Goal: Transaction & Acquisition: Subscribe to service/newsletter

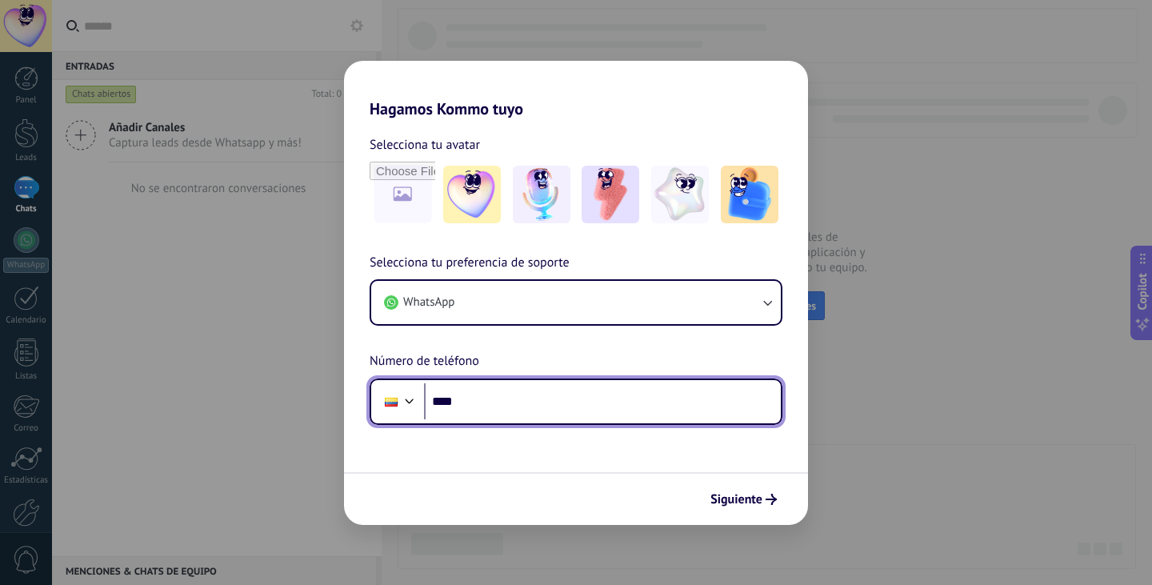
click at [623, 397] on input "****" at bounding box center [602, 401] width 357 height 37
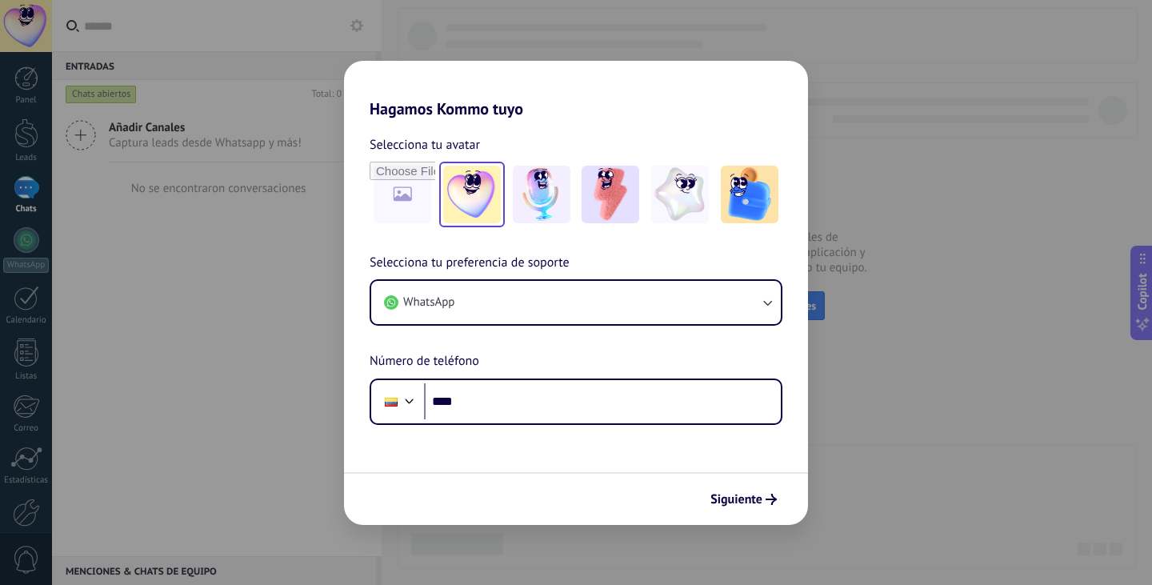
click at [457, 198] on img at bounding box center [472, 195] width 58 height 58
click at [418, 195] on input "file" at bounding box center [402, 194] width 62 height 62
click at [824, 268] on div "Hagamos Kommo tuyo Selecciona tu avatar Restablecer Selecciona tu preferencia d…" at bounding box center [576, 292] width 1152 height 585
drag, startPoint x: 415, startPoint y: 202, endPoint x: 519, endPoint y: 241, distance: 111.1
click at [472, 267] on div "Selecciona tu avatar Restablecer Selecciona tu preferencia de soporte WhatsApp …" at bounding box center [576, 271] width 464 height 306
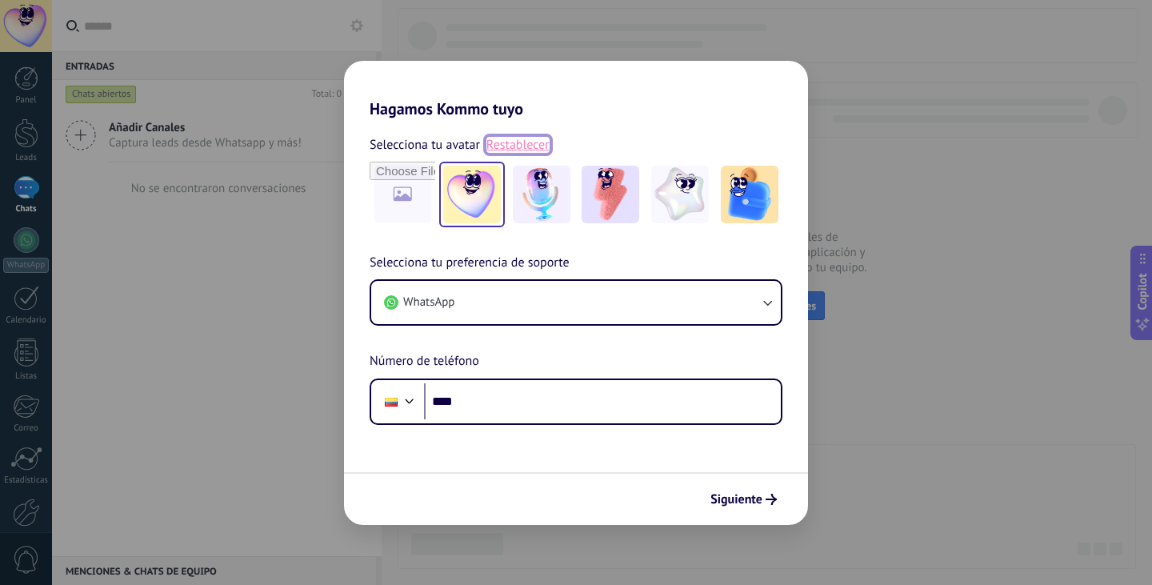
click at [517, 143] on link "Restablecer" at bounding box center [517, 145] width 63 height 16
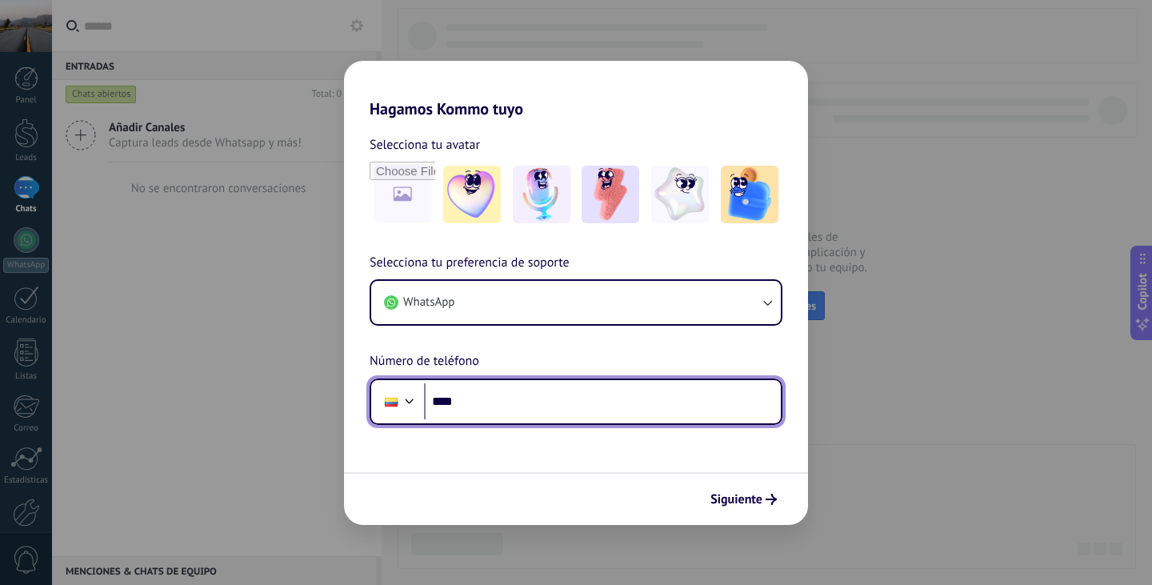
click at [473, 403] on input "****" at bounding box center [602, 401] width 357 height 37
type input "**********"
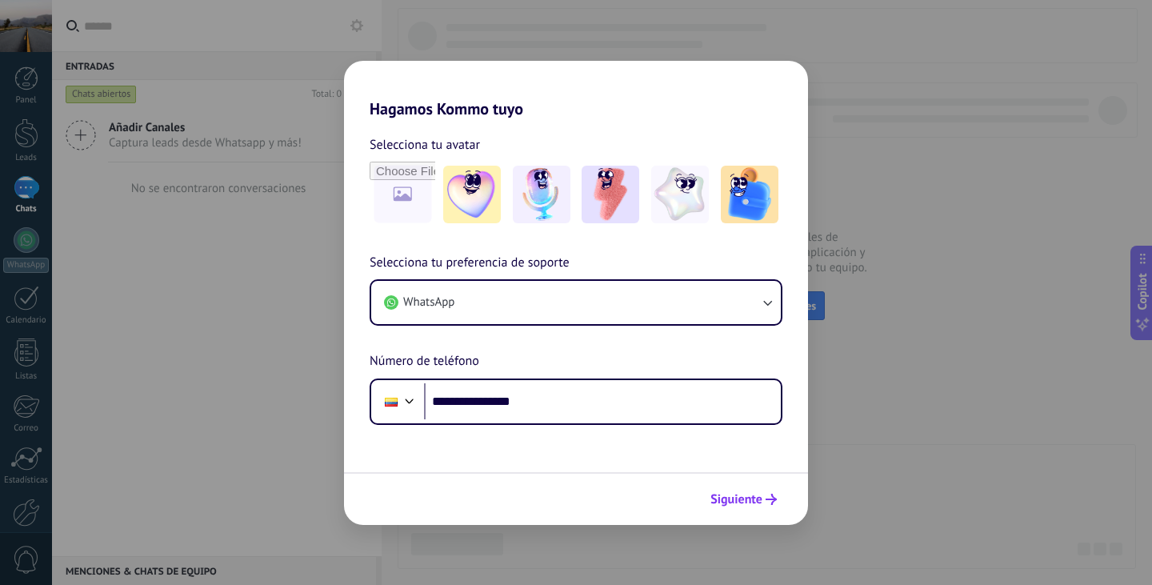
click at [722, 497] on span "Siguiente" at bounding box center [736, 499] width 52 height 11
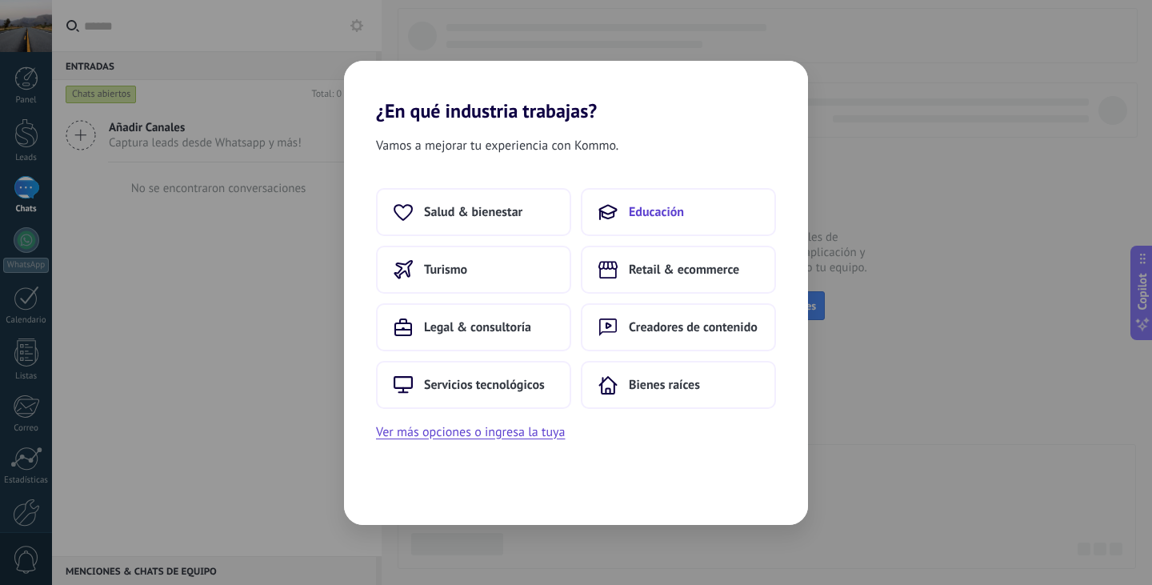
click at [674, 209] on span "Educación" at bounding box center [656, 212] width 55 height 16
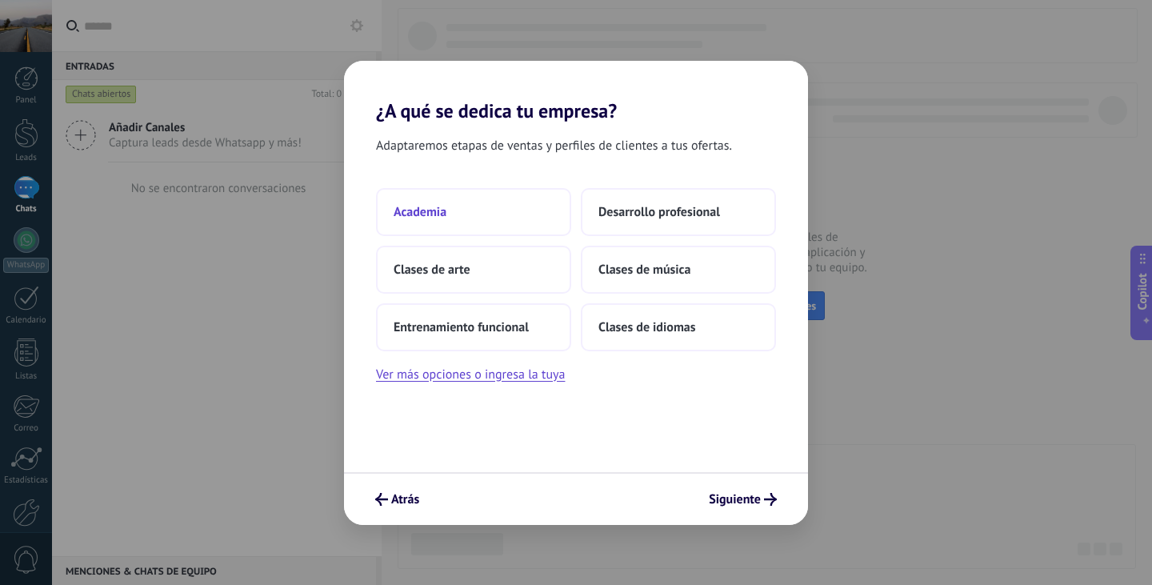
click at [466, 210] on button "Academia" at bounding box center [473, 212] width 195 height 48
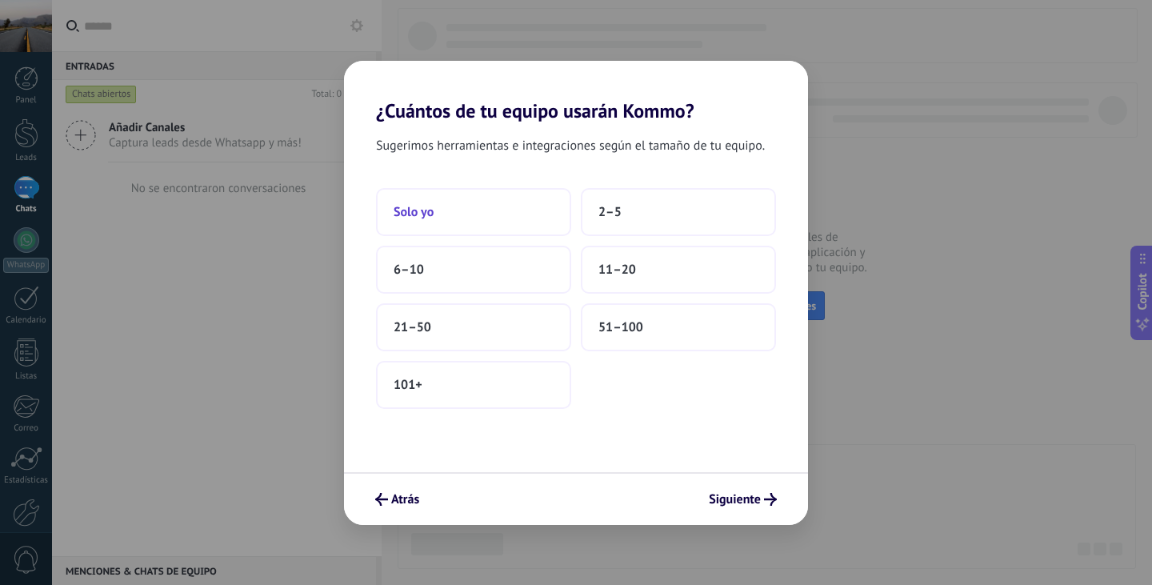
click at [441, 218] on button "Solo yo" at bounding box center [473, 212] width 195 height 48
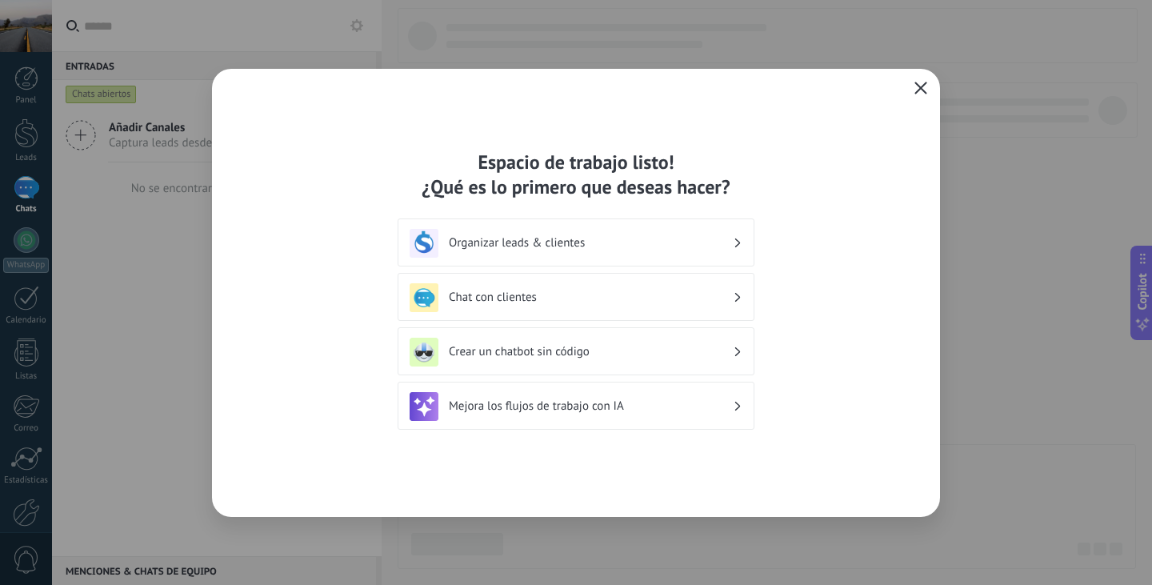
click at [916, 88] on icon "button" at bounding box center [920, 88] width 13 height 13
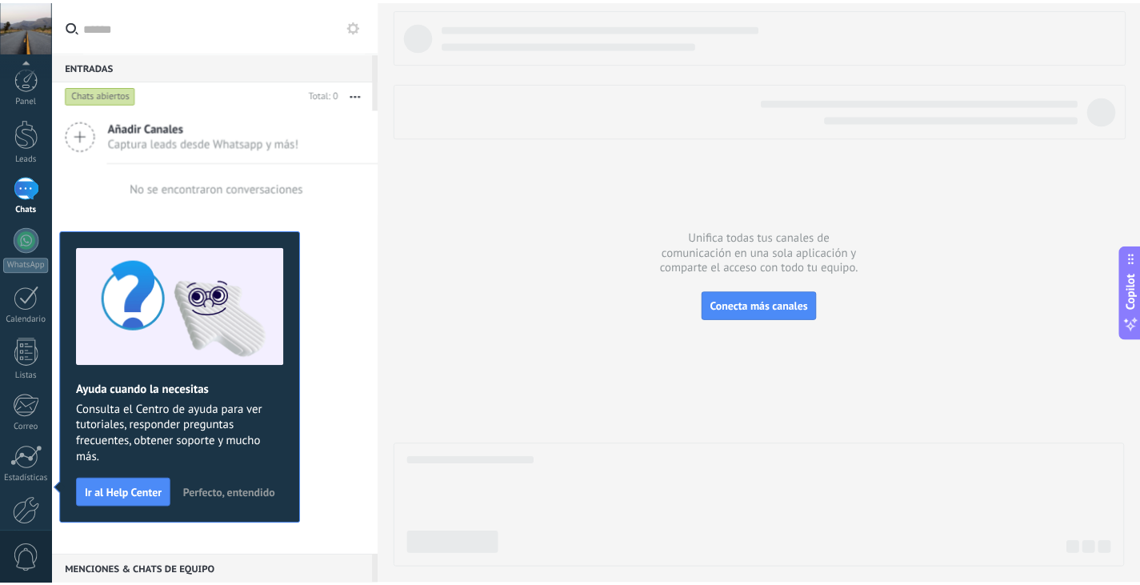
scroll to position [81, 0]
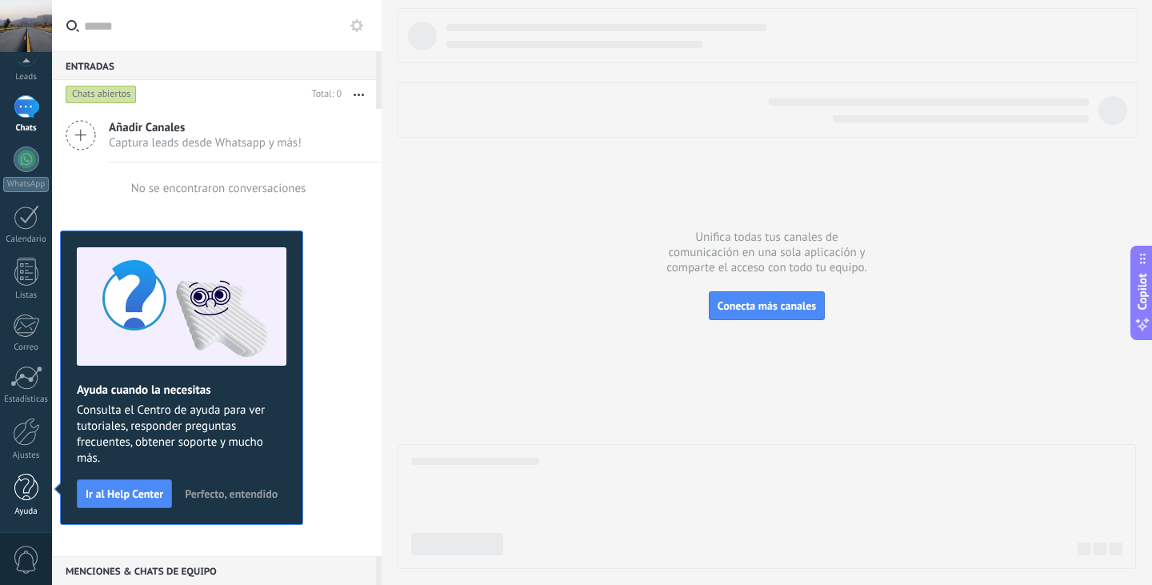
click at [28, 489] on div at bounding box center [26, 488] width 24 height 28
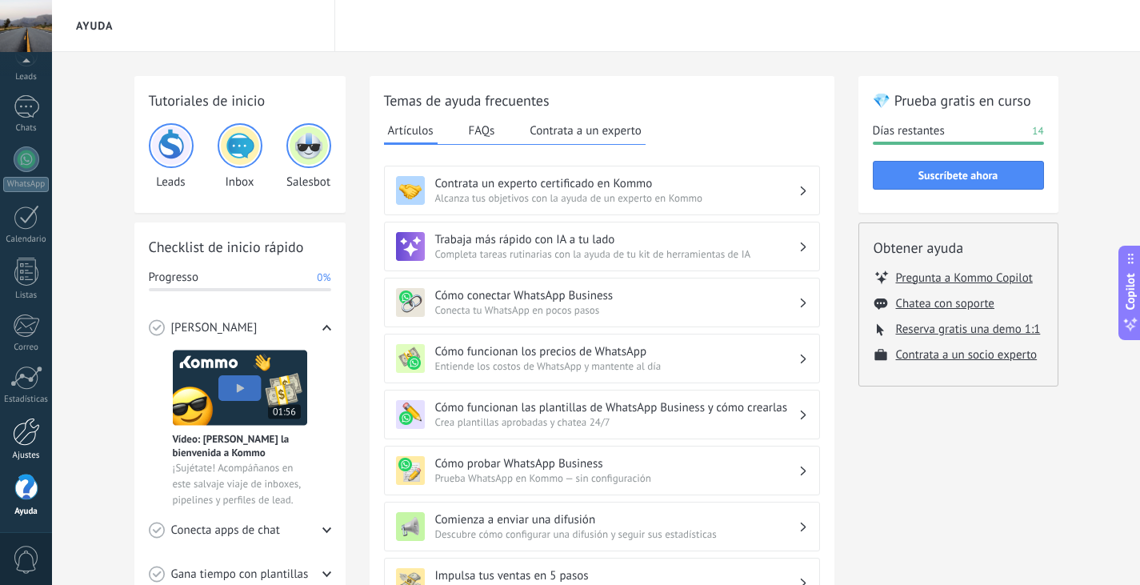
click at [21, 435] on div at bounding box center [26, 432] width 27 height 28
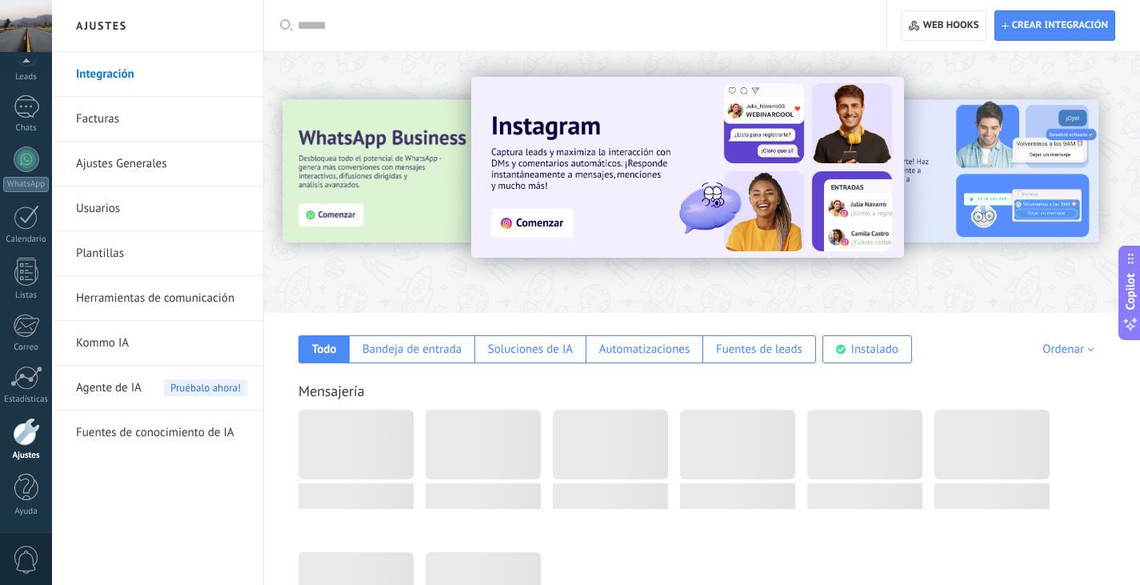
click at [102, 117] on link "Facturas" at bounding box center [161, 119] width 171 height 45
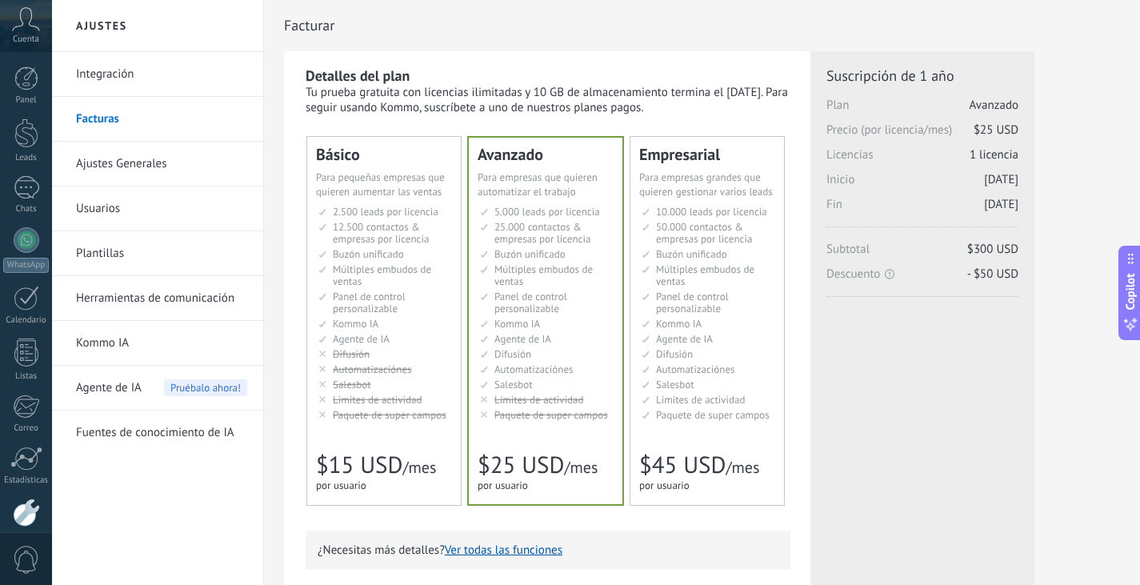
click at [378, 280] on li "Множество воронок Multiple sales pipelines Múltiples embudos de ventas Vários f…" at bounding box center [385, 275] width 134 height 24
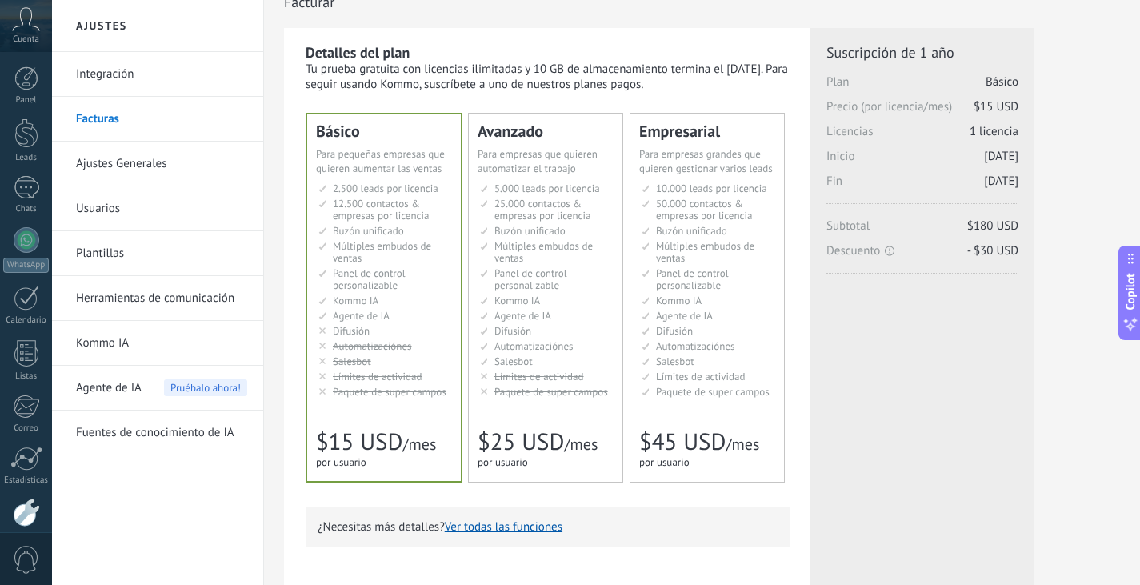
scroll to position [400, 0]
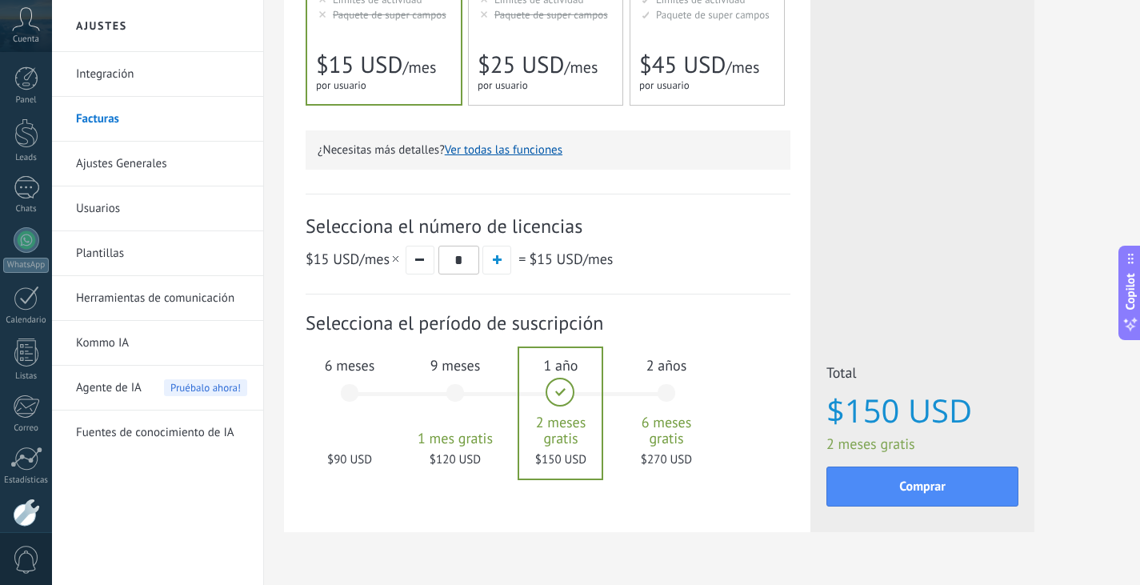
click at [354, 395] on div "6 meses $90 USD" at bounding box center [349, 400] width 86 height 113
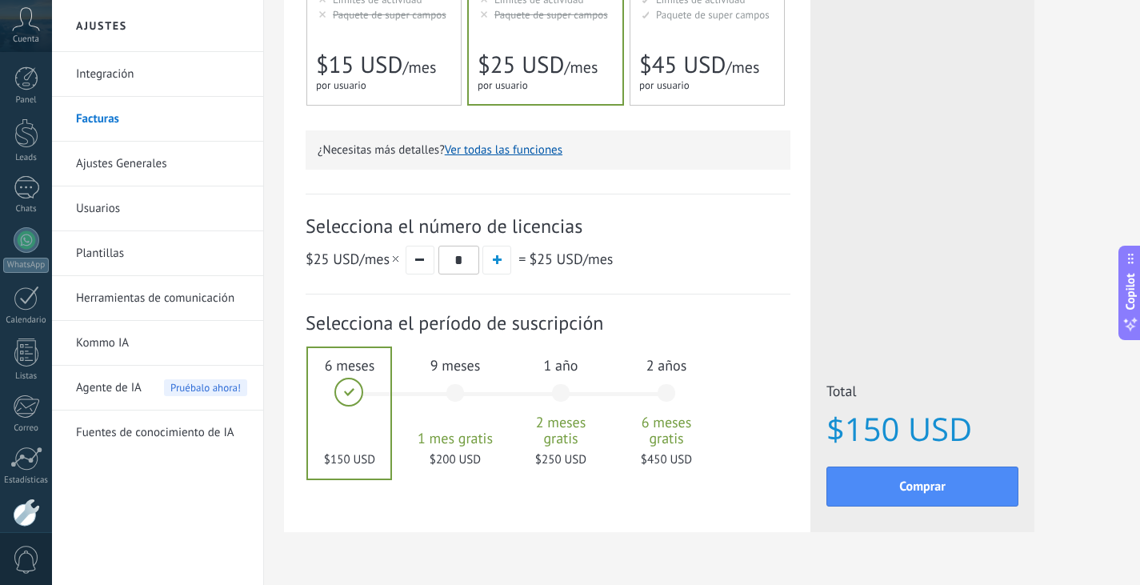
click at [402, 58] on span "$15 USD" at bounding box center [359, 65] width 86 height 30
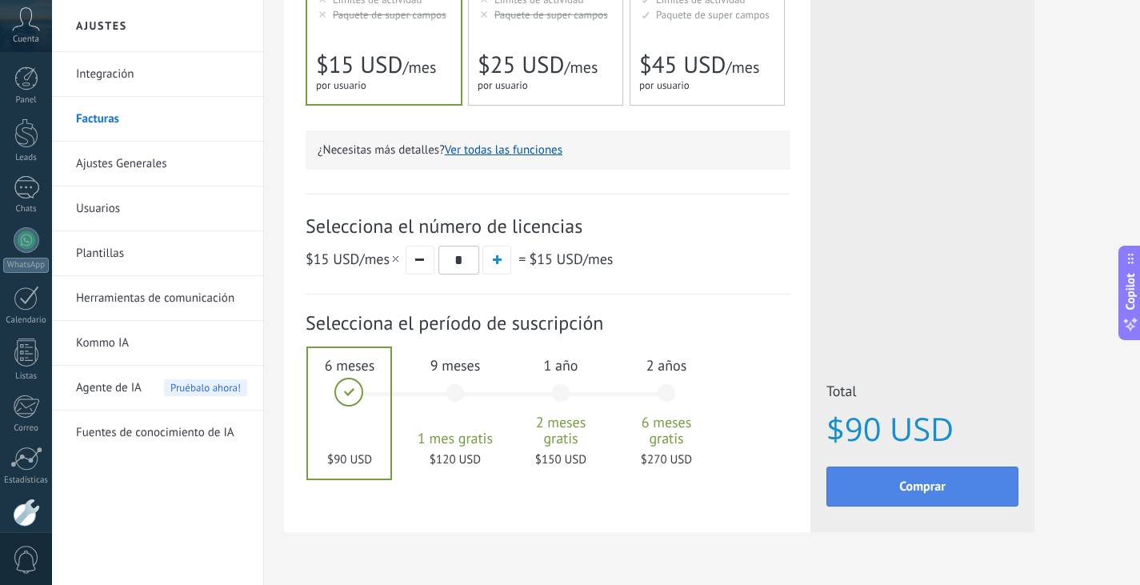
click at [920, 489] on span "Comprar" at bounding box center [922, 486] width 46 height 11
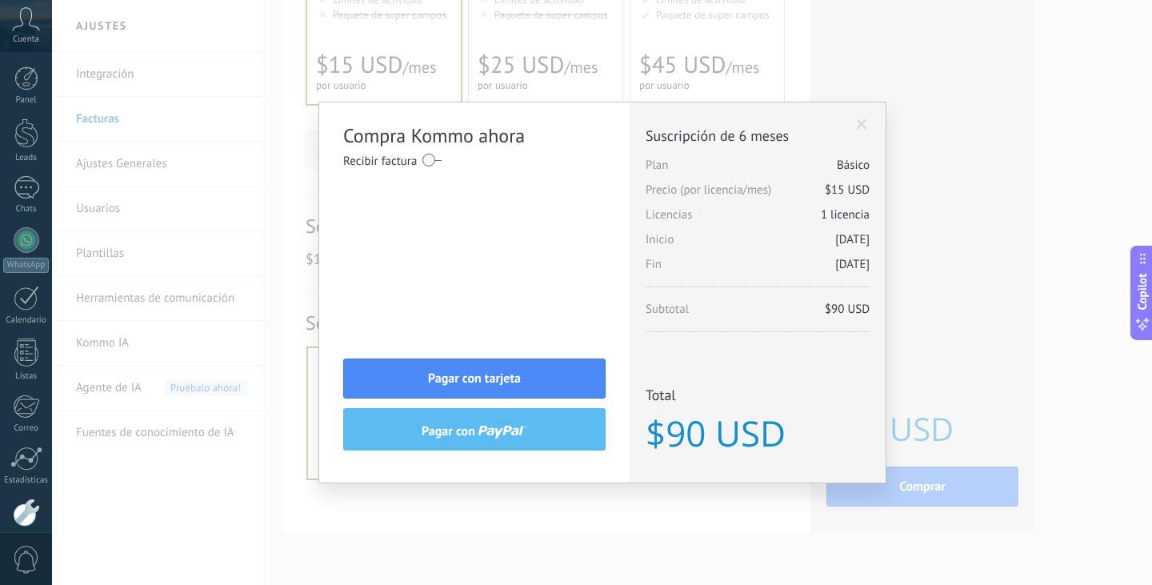
click at [871, 120] on div "Licencias adicionales Plan Básico Precio (por licencia/mes) $15 USD Nuevas lice…" at bounding box center [758, 292] width 256 height 380
click at [863, 121] on span at bounding box center [862, 124] width 10 height 11
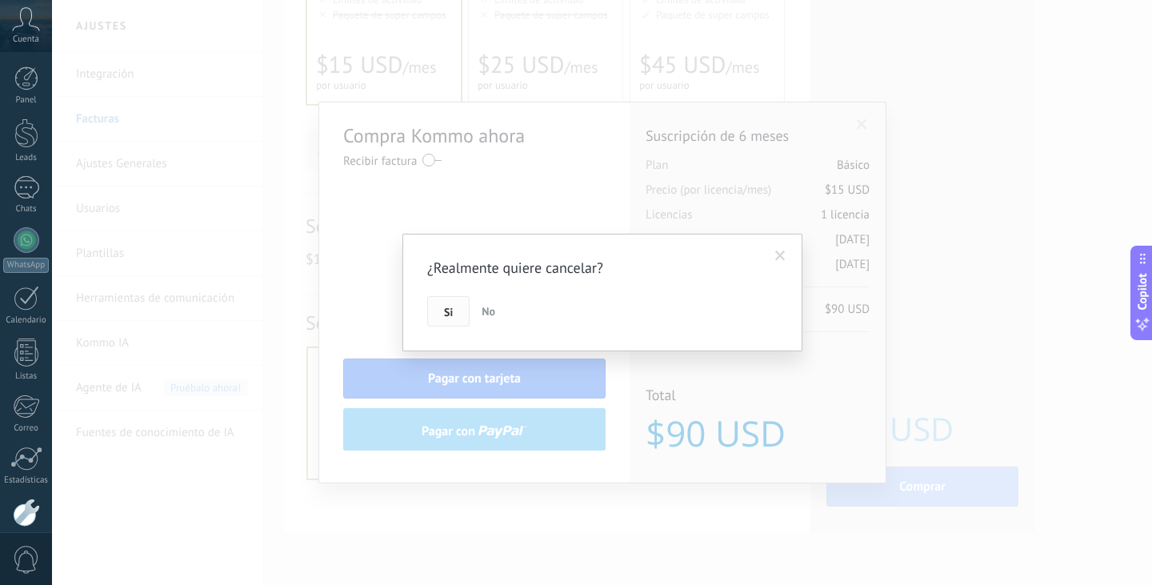
click at [452, 313] on span "Si" at bounding box center [448, 311] width 9 height 11
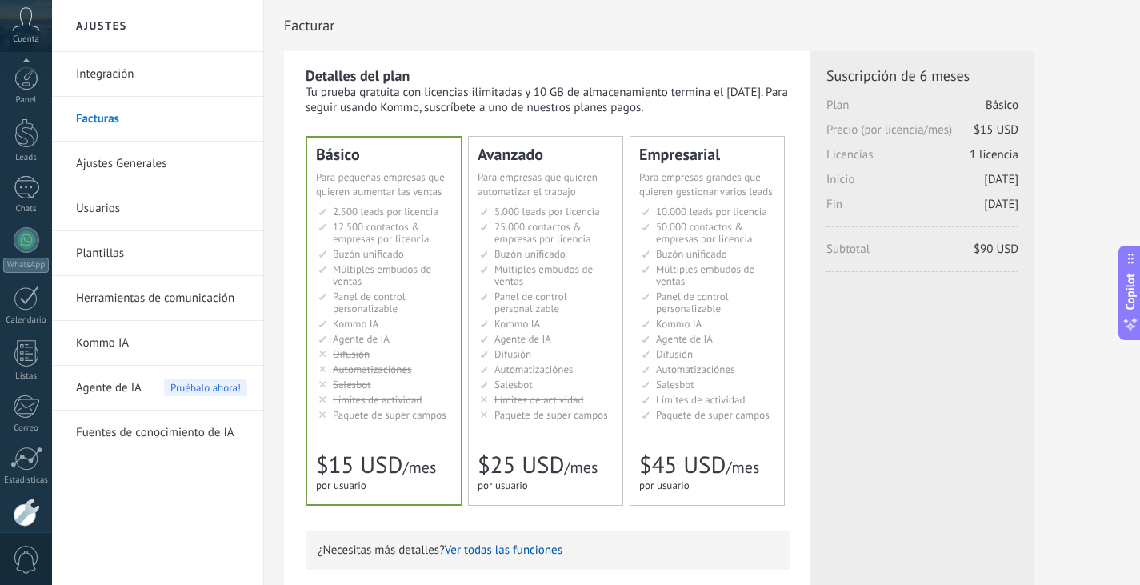
scroll to position [81, 0]
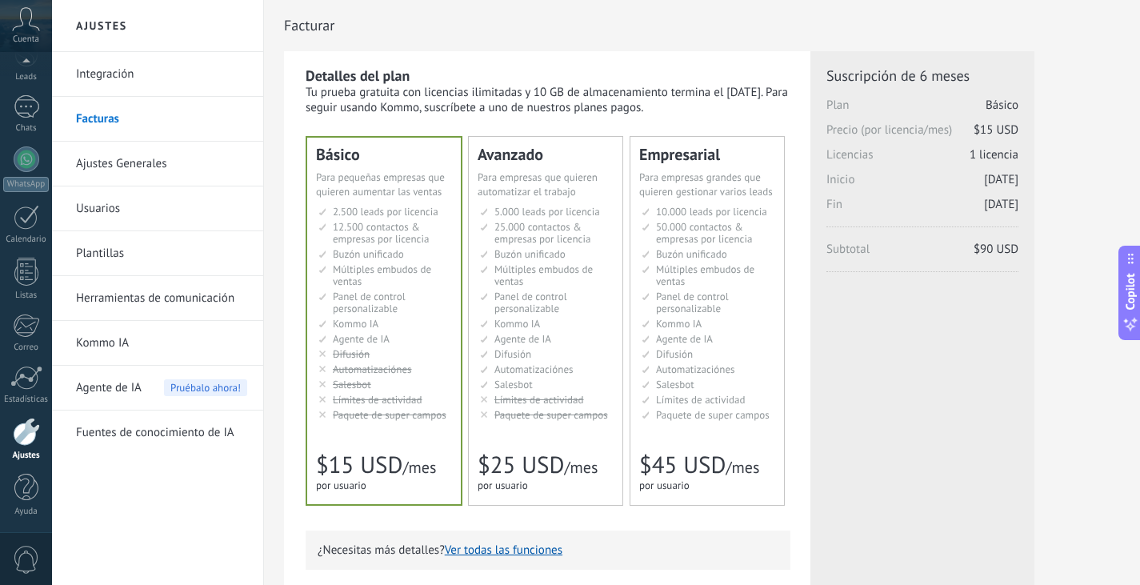
click at [21, 36] on span "Cuenta" at bounding box center [26, 39] width 26 height 10
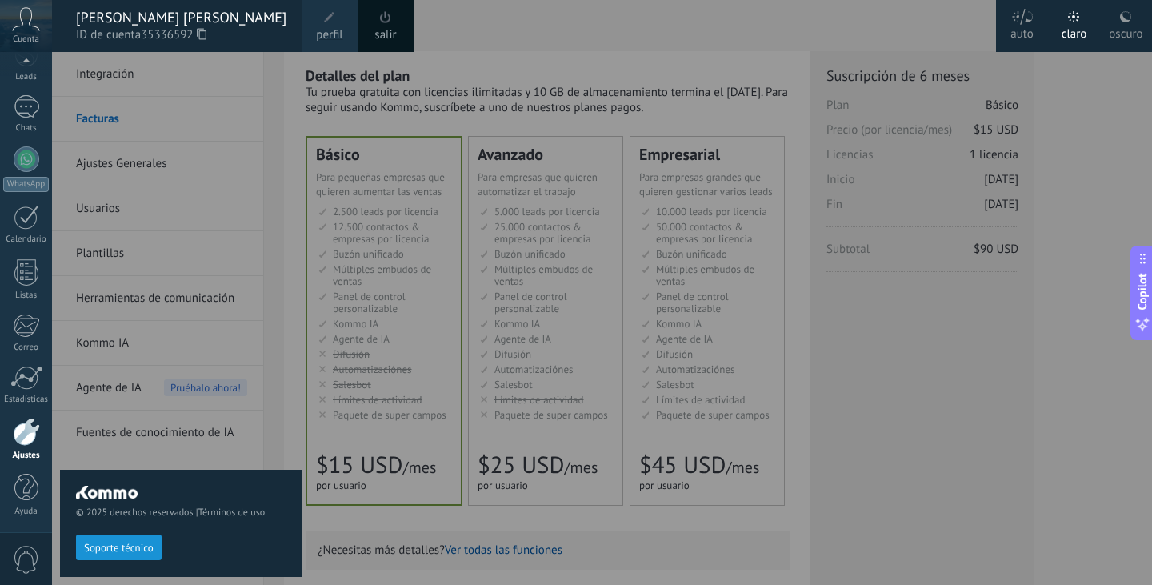
click at [387, 23] on span at bounding box center [386, 18] width 18 height 18
